Goal: Find specific page/section: Find specific page/section

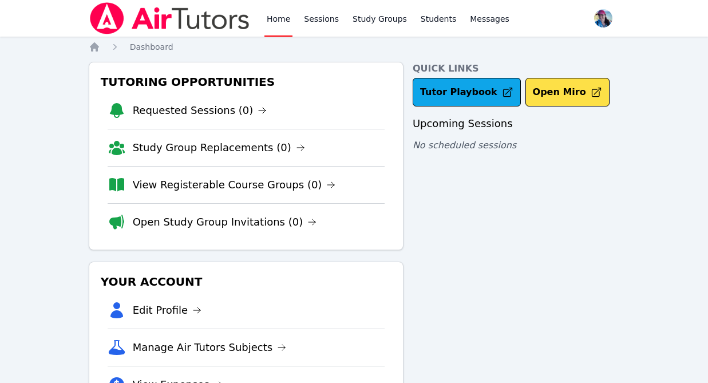
click at [475, 95] on link "Tutor Playbook" at bounding box center [467, 92] width 108 height 29
